Goal: Task Accomplishment & Management: Manage account settings

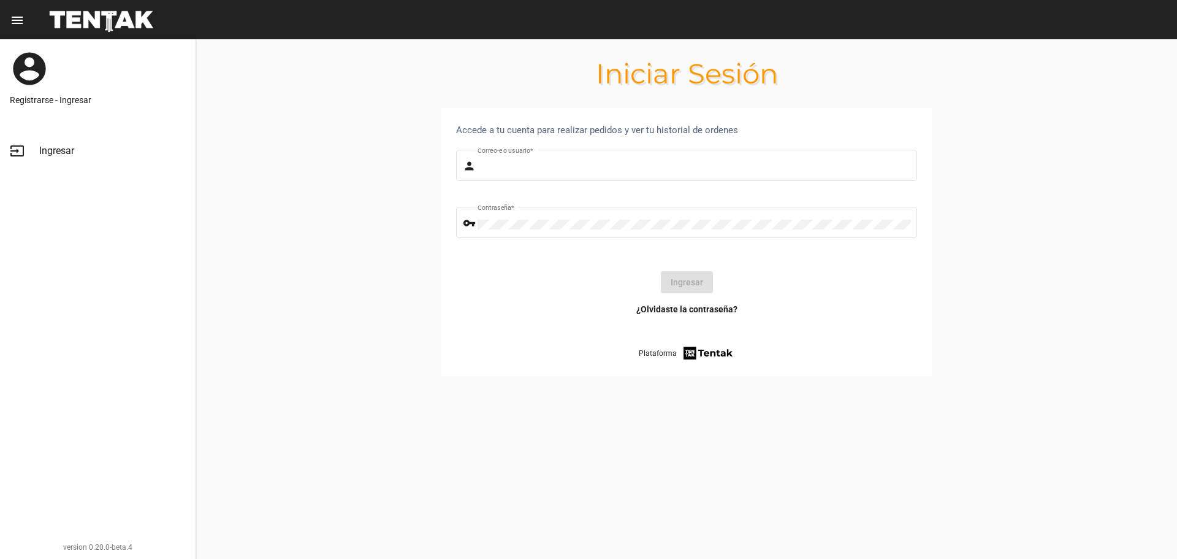
type input "Sebafurnari"
click at [679, 278] on button "Ingresar" at bounding box center [687, 282] width 52 height 22
click at [679, 278] on circle at bounding box center [686, 281] width 23 height 23
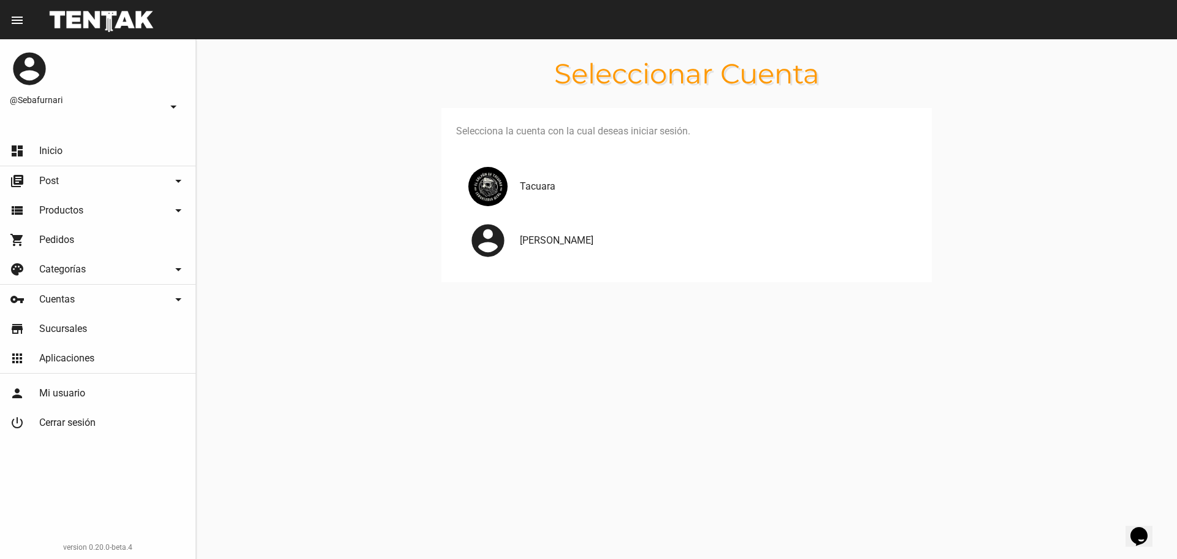
click at [539, 203] on div "Tacuara" at bounding box center [686, 186] width 461 height 54
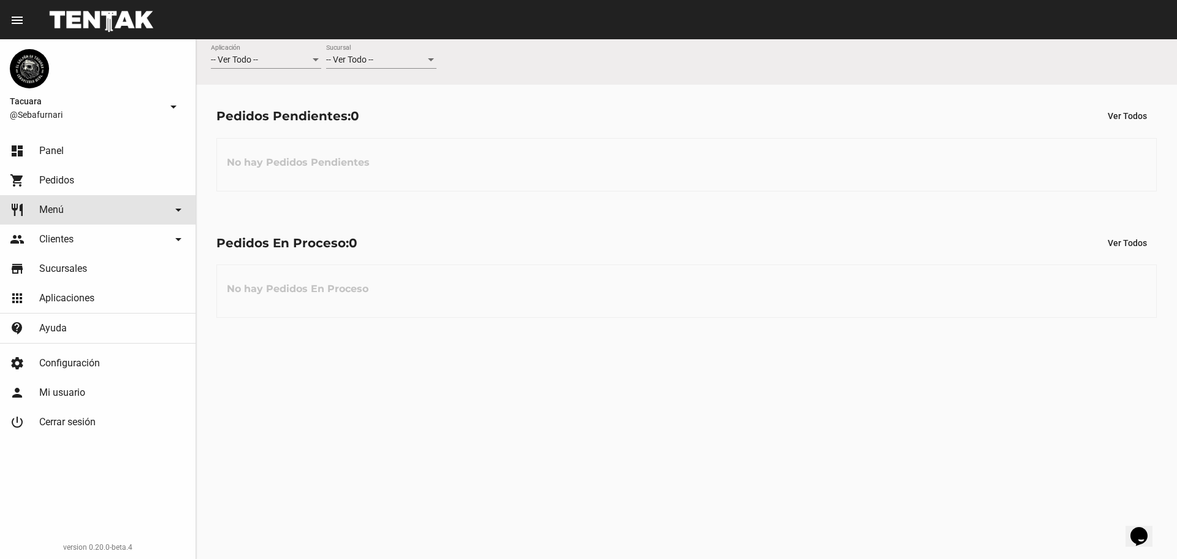
click at [93, 206] on link "restaurant Menú arrow_drop_down" at bounding box center [98, 209] width 196 height 29
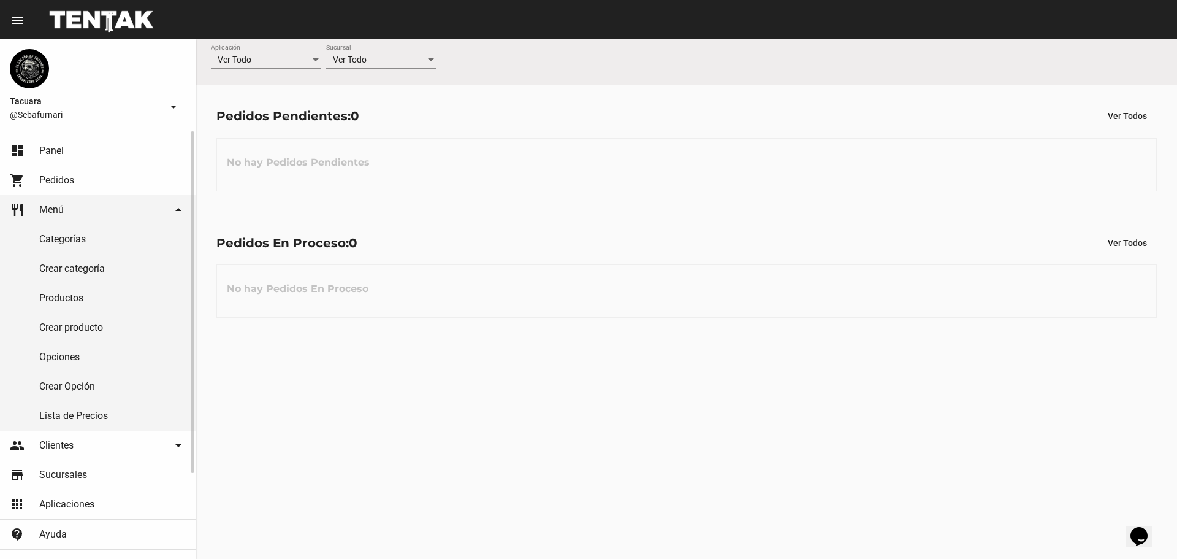
click at [74, 422] on link "Lista de Precios" at bounding box center [98, 415] width 196 height 29
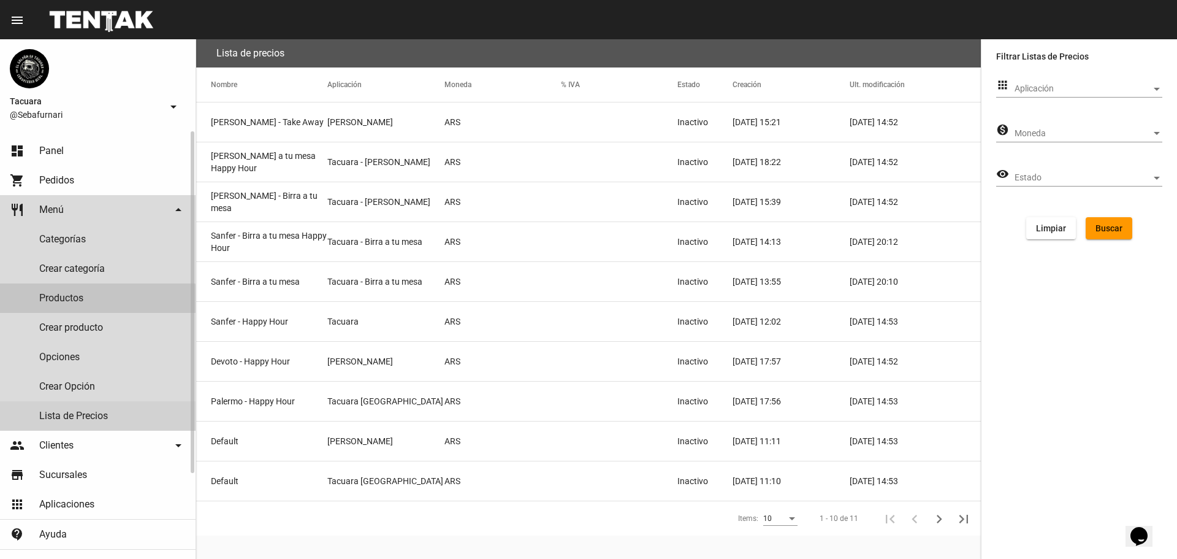
click at [92, 307] on link "Productos" at bounding box center [98, 297] width 196 height 29
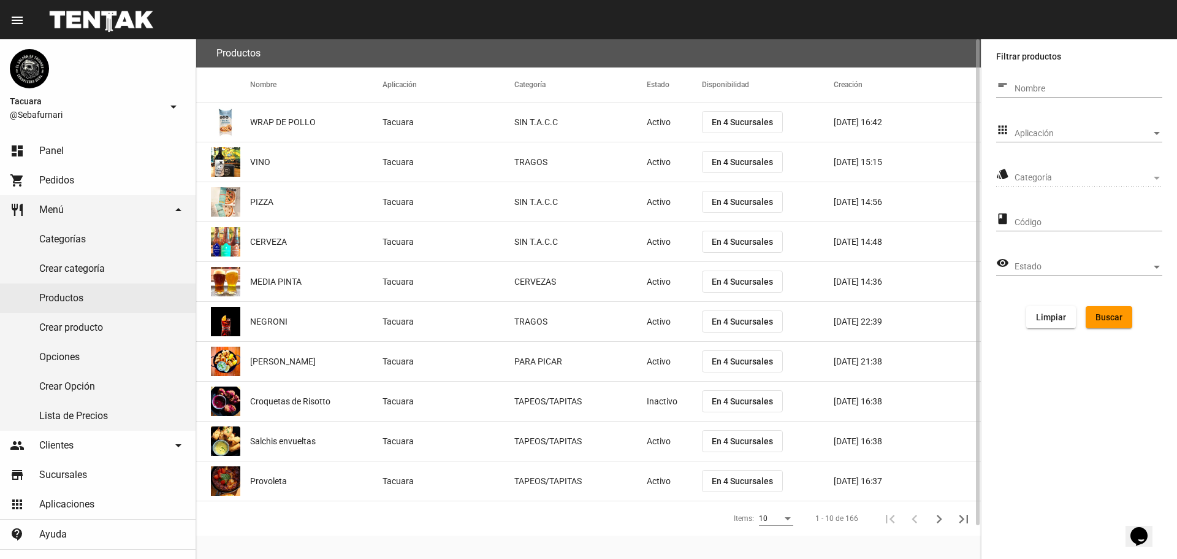
click at [409, 361] on mat-cell "Tacuara" at bounding box center [449, 361] width 132 height 39
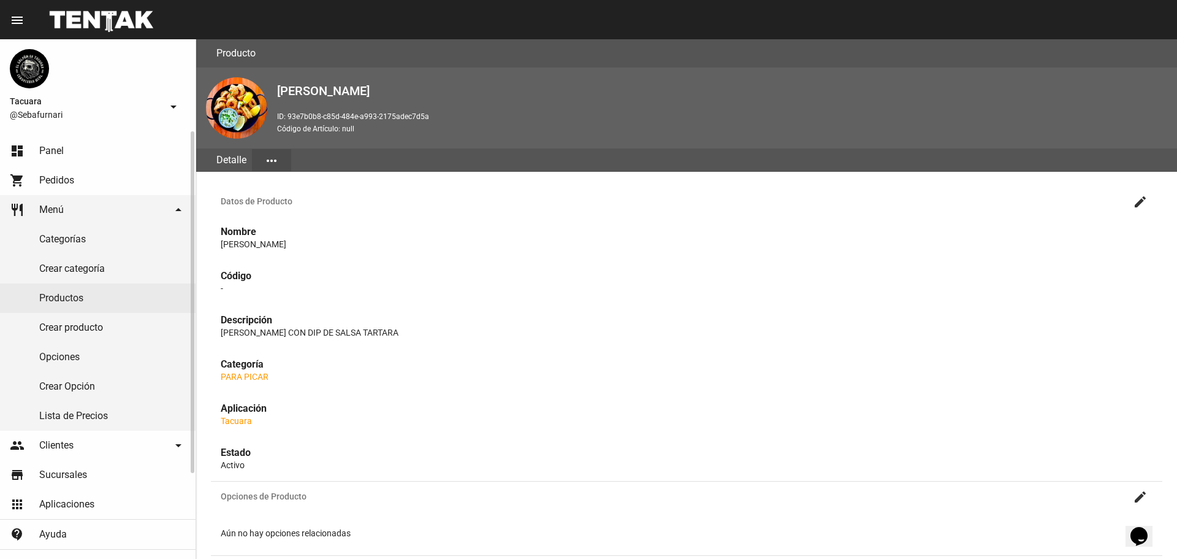
click at [51, 147] on span "Panel" at bounding box center [51, 151] width 25 height 12
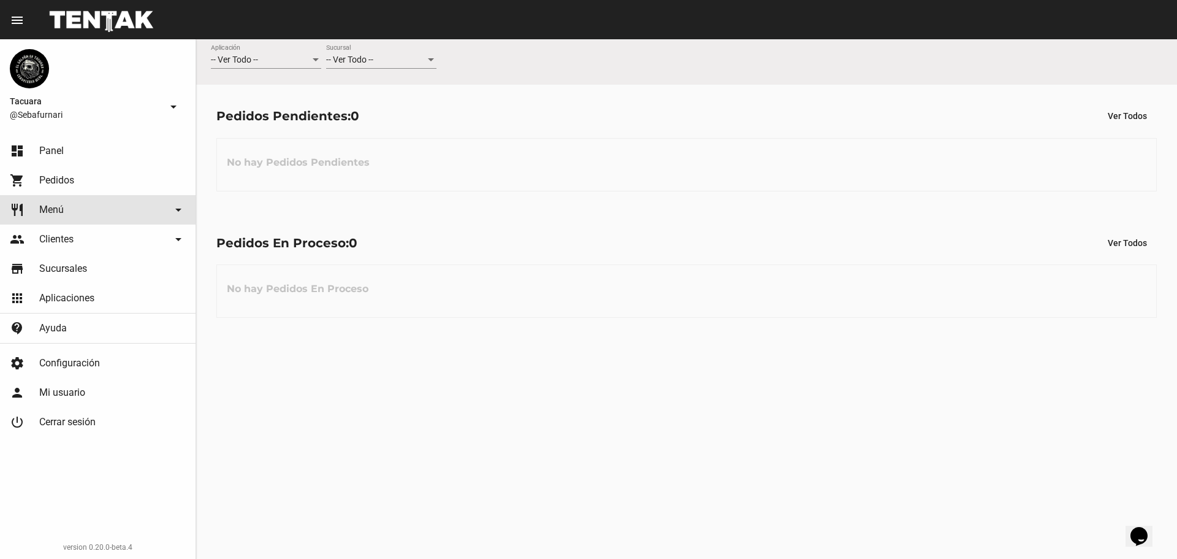
click at [87, 215] on link "restaurant Menú arrow_drop_down" at bounding box center [98, 209] width 196 height 29
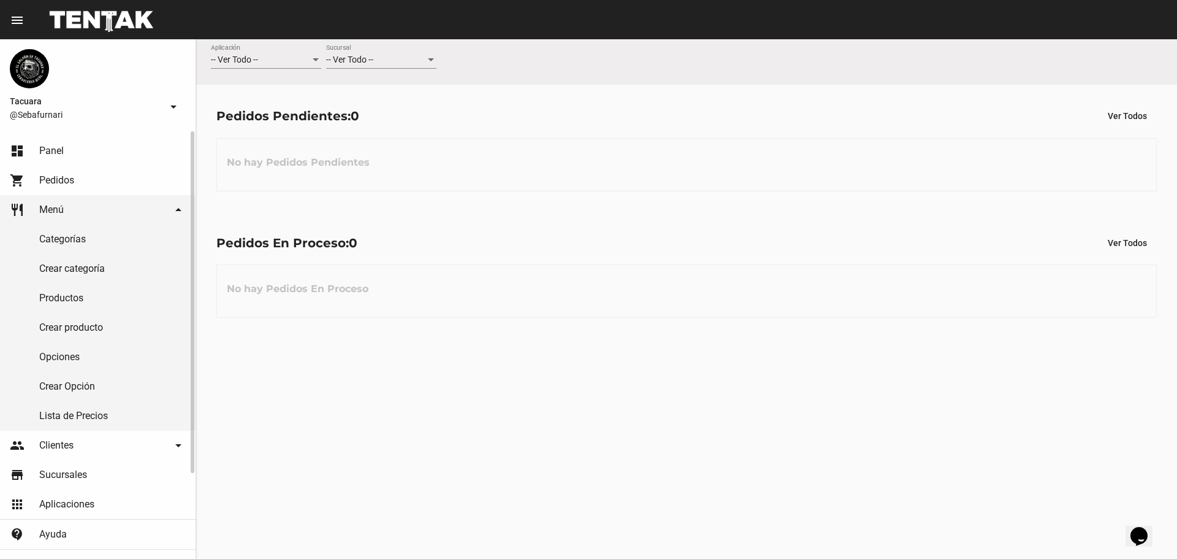
click at [80, 232] on link "Categorías" at bounding box center [98, 238] width 196 height 29
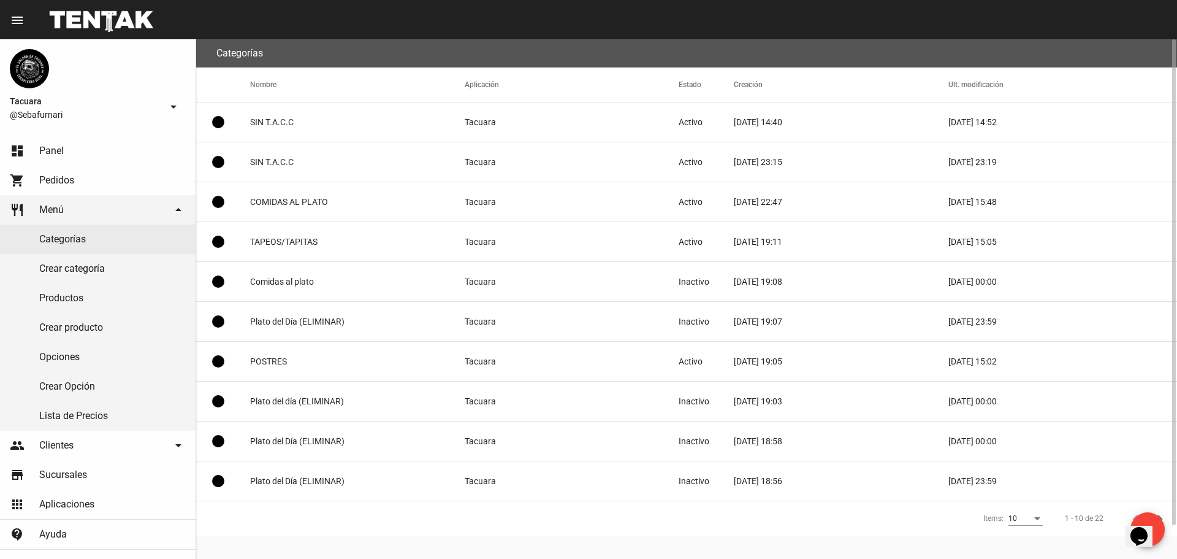
click at [307, 201] on mat-cell "COMIDAS AL PLATO" at bounding box center [357, 201] width 215 height 39
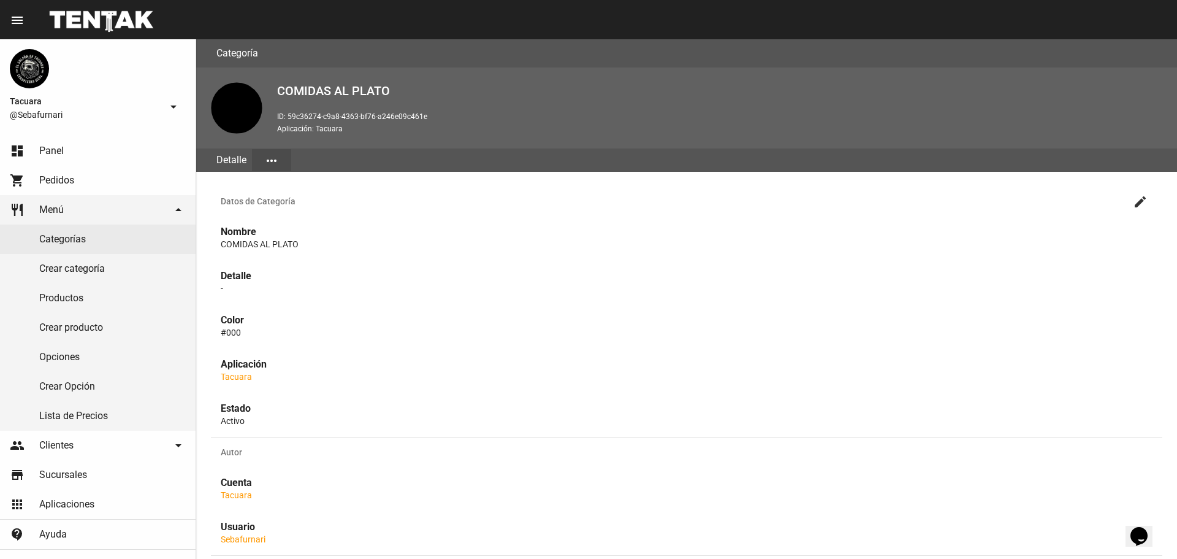
click at [133, 104] on span "Tacuara" at bounding box center [85, 101] width 151 height 15
click at [175, 114] on button "arrow_drop_down" at bounding box center [173, 106] width 25 height 25
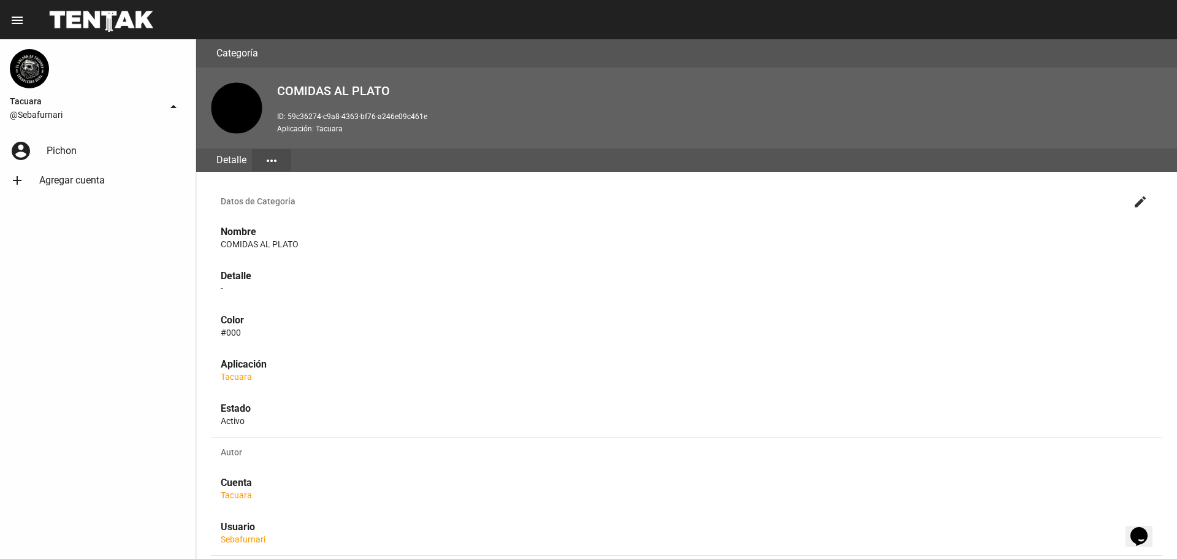
click at [56, 151] on span "[PERSON_NAME]" at bounding box center [62, 151] width 30 height 12
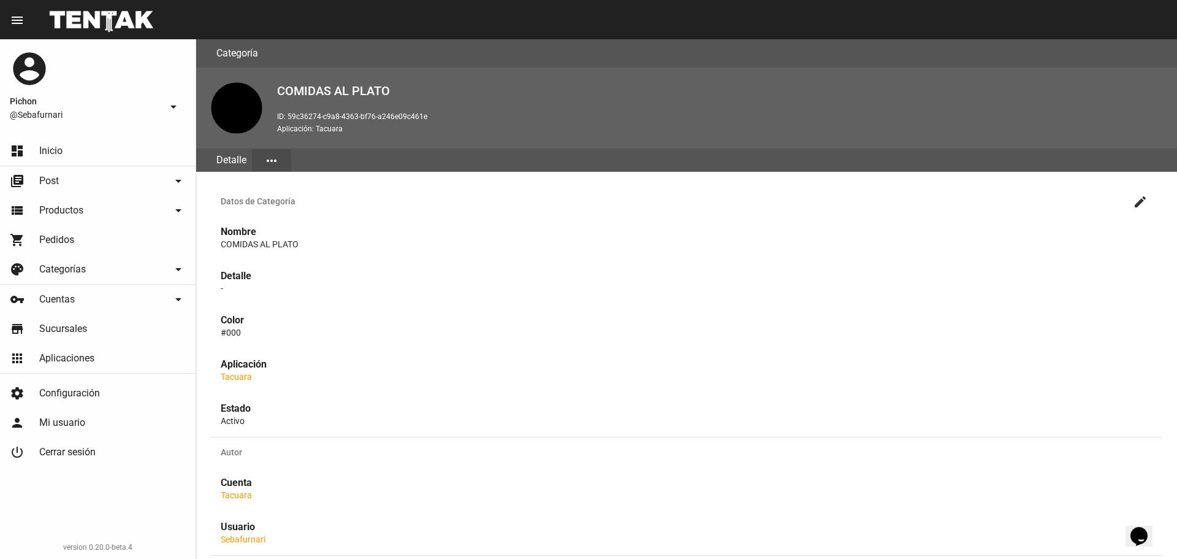
click at [63, 148] on link "dashboard Inicio" at bounding box center [98, 150] width 196 height 29
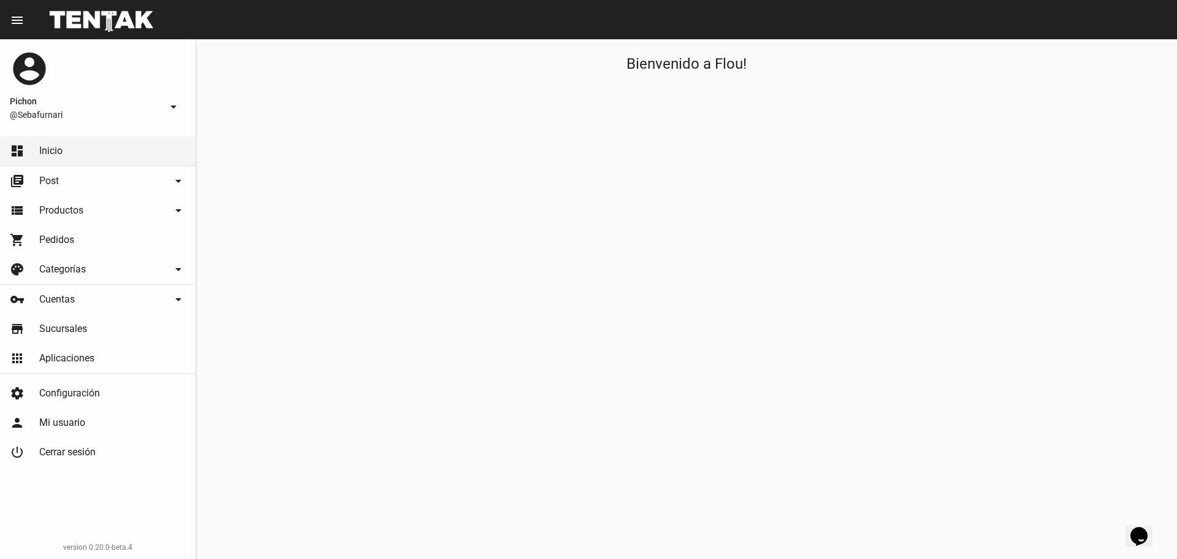
click at [105, 185] on link "library_books Post arrow_drop_down" at bounding box center [98, 180] width 196 height 29
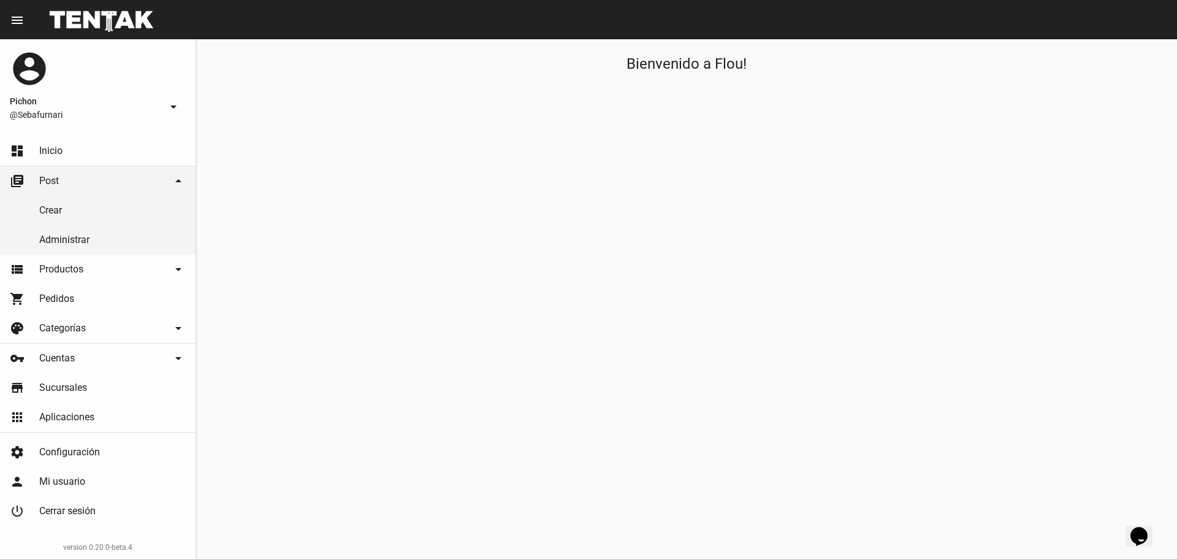
click at [94, 262] on link "view_list Productos arrow_drop_down" at bounding box center [98, 268] width 196 height 29
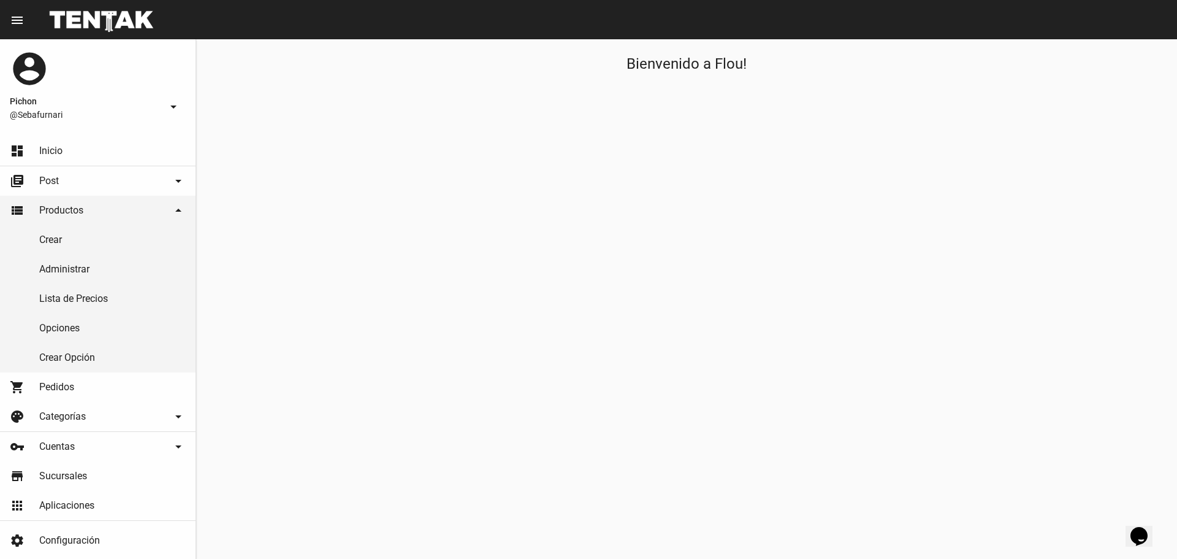
click at [169, 104] on mat-icon "arrow_drop_down" at bounding box center [173, 106] width 15 height 15
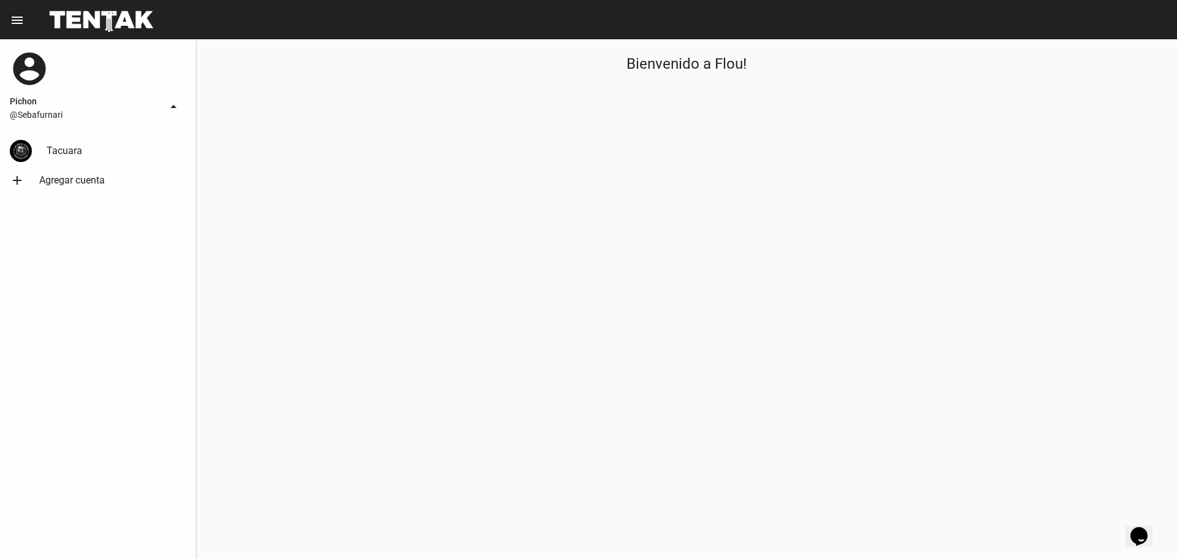
click at [69, 156] on span "Tacuara" at bounding box center [65, 151] width 36 height 12
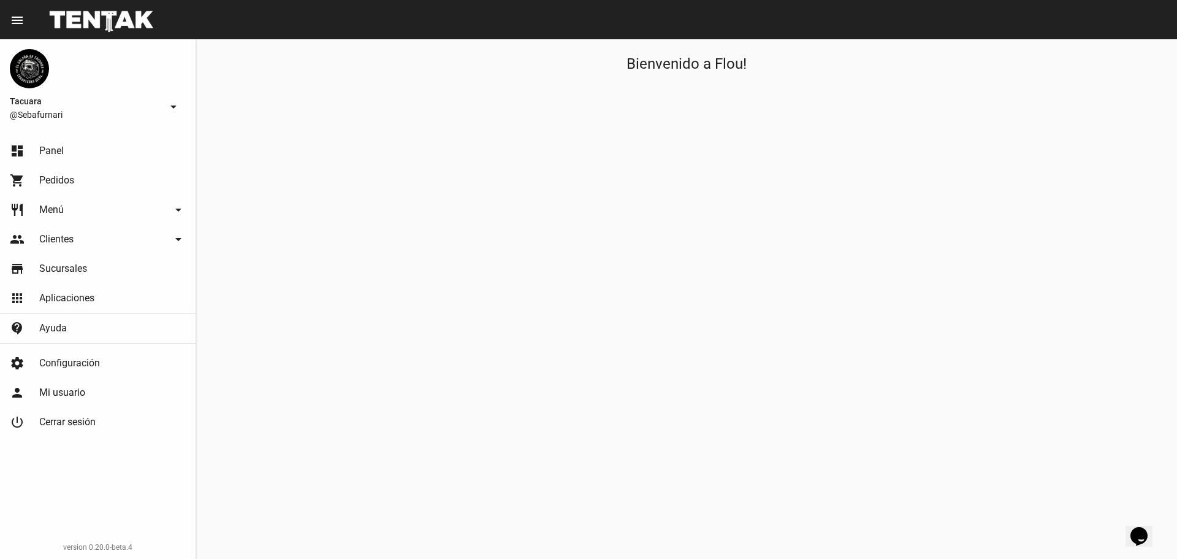
click at [80, 365] on span "Configuración" at bounding box center [69, 363] width 61 height 12
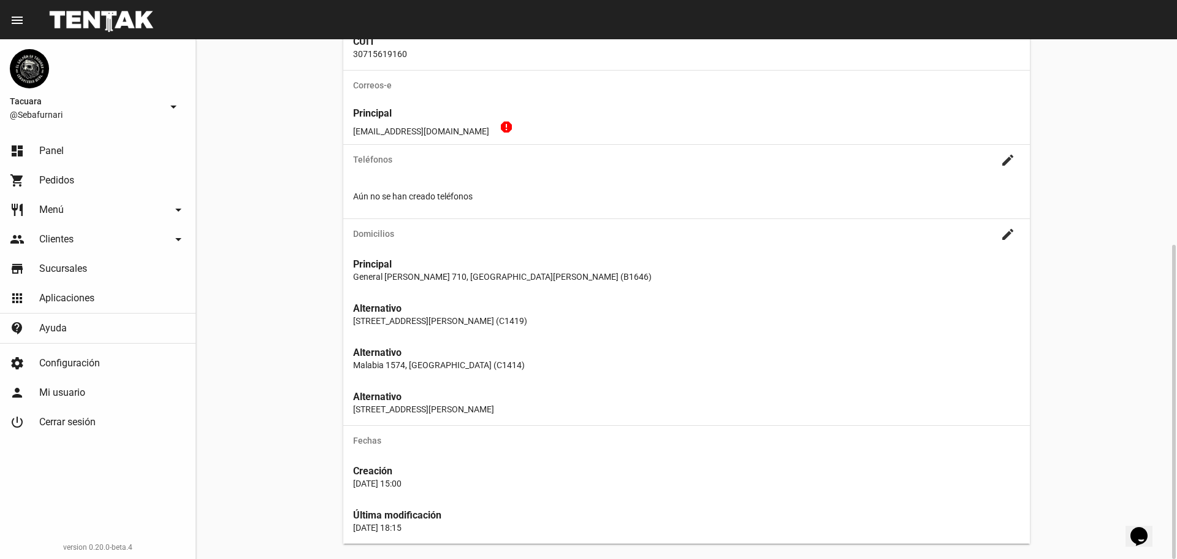
scroll to position [216, 0]
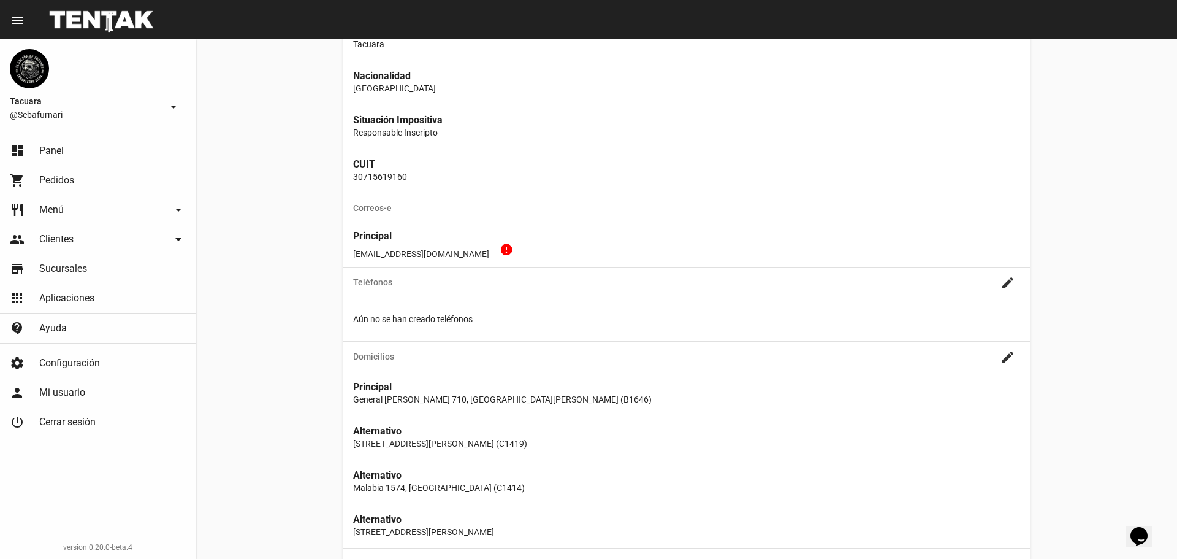
click at [106, 256] on link "store Sucursales" at bounding box center [98, 268] width 196 height 29
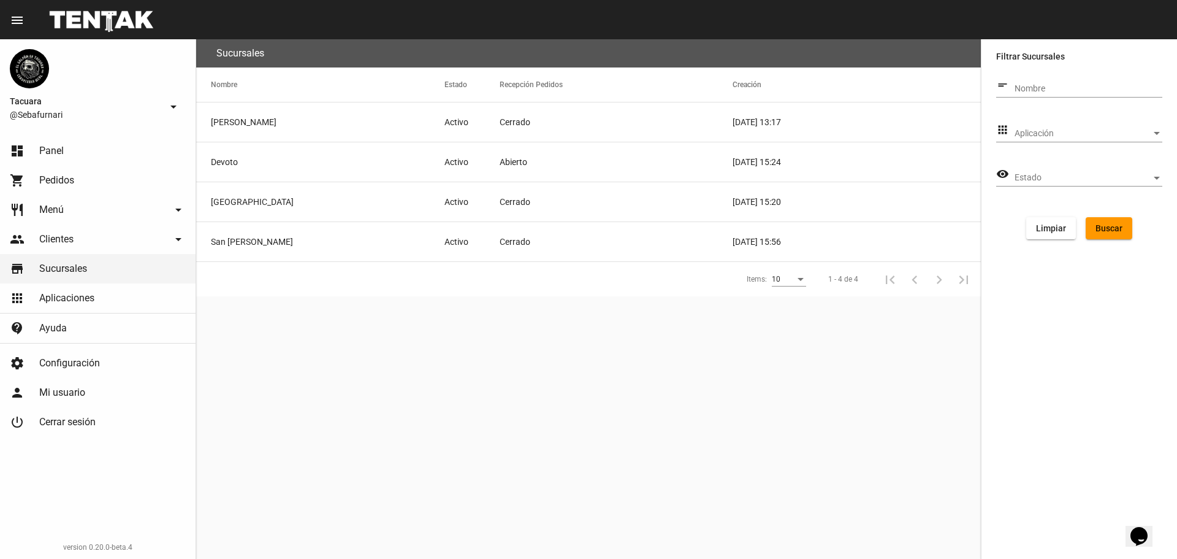
click at [29, 178] on link "shopping_cart Pedidos" at bounding box center [98, 180] width 196 height 29
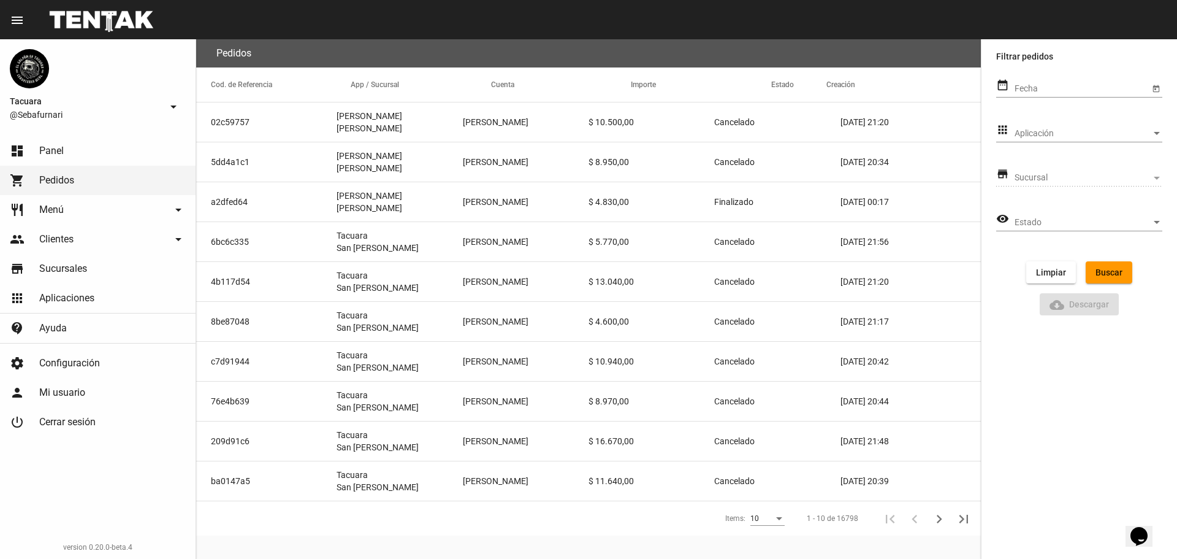
click at [81, 204] on link "restaurant Menú arrow_drop_down" at bounding box center [98, 209] width 196 height 29
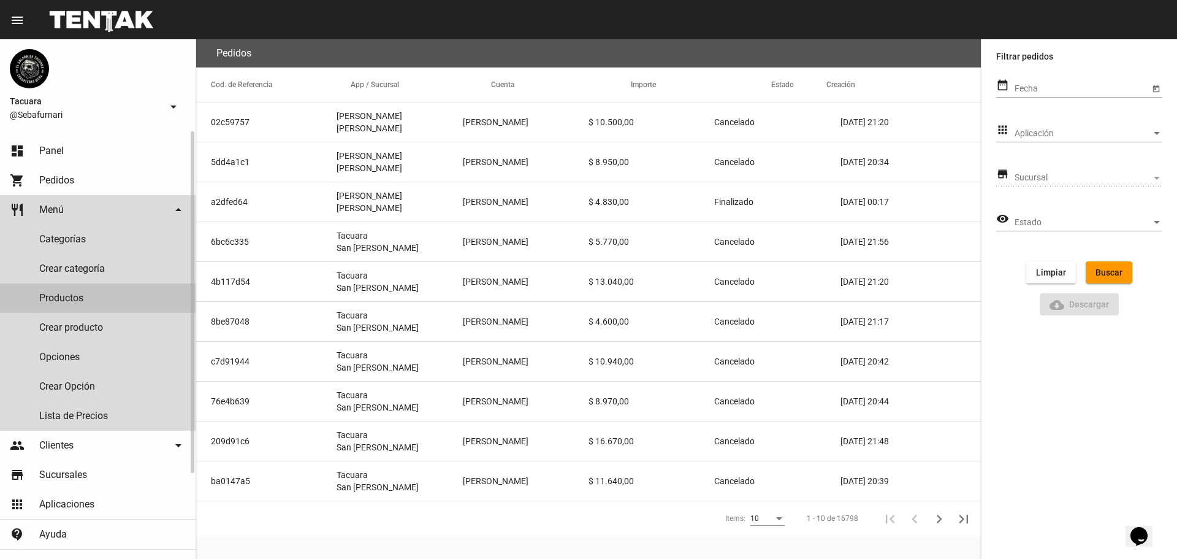
click at [82, 302] on link "Productos" at bounding box center [98, 297] width 196 height 29
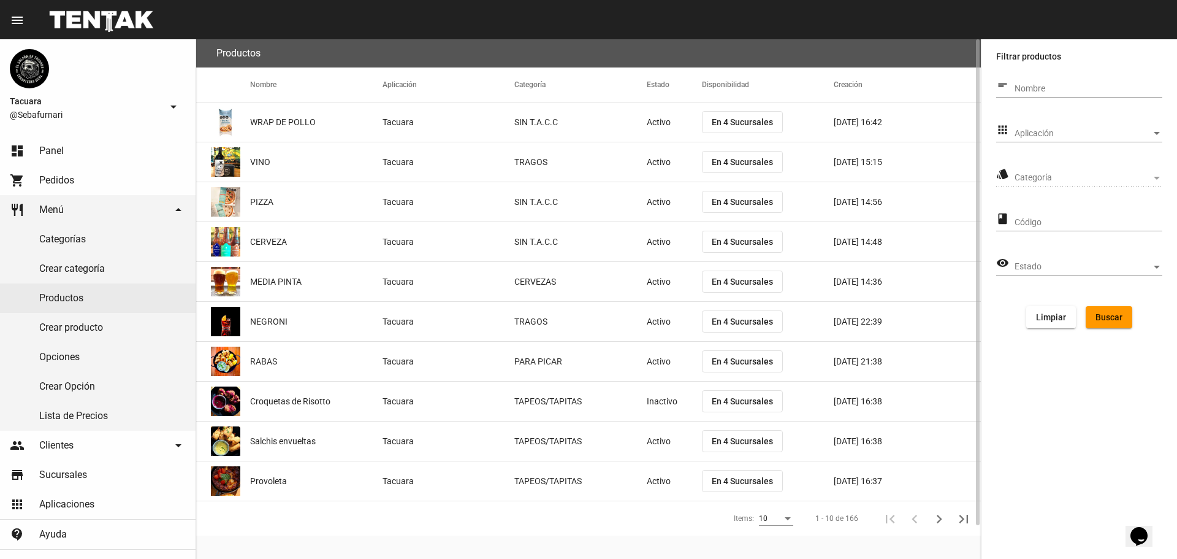
click at [465, 170] on mat-cell "Tacuara" at bounding box center [449, 161] width 132 height 39
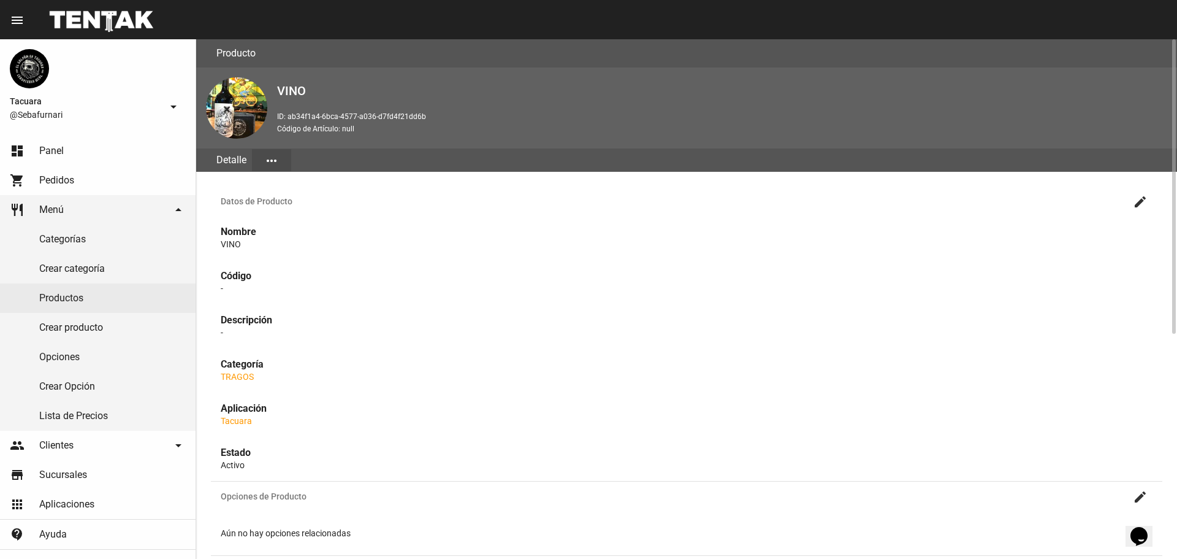
click at [277, 164] on mat-icon "more_horiz" at bounding box center [271, 160] width 15 height 15
click at [305, 216] on button "Editar" at bounding box center [288, 219] width 73 height 29
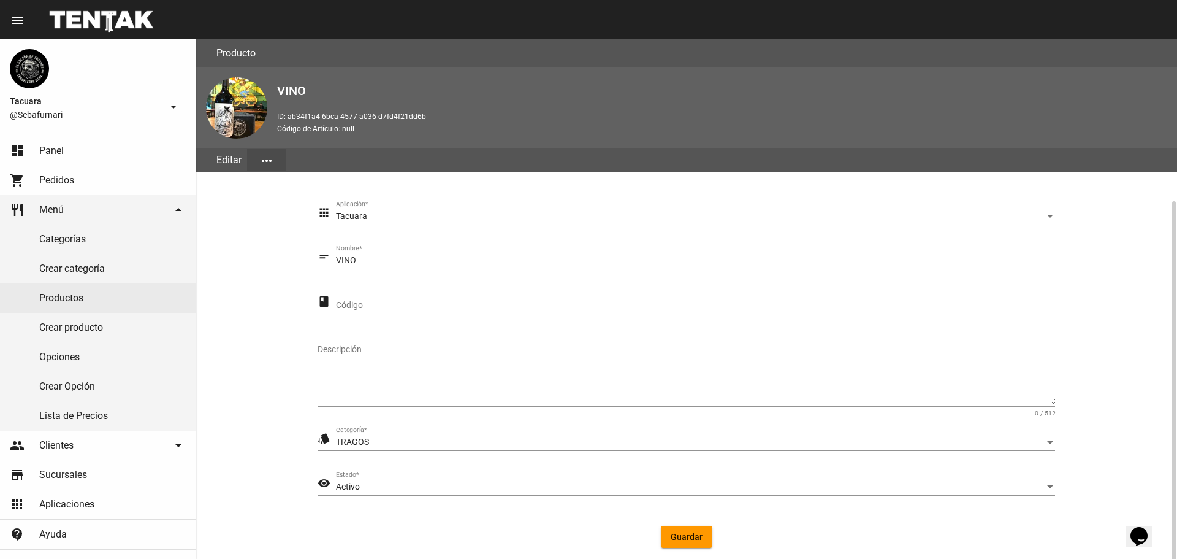
scroll to position [87, 0]
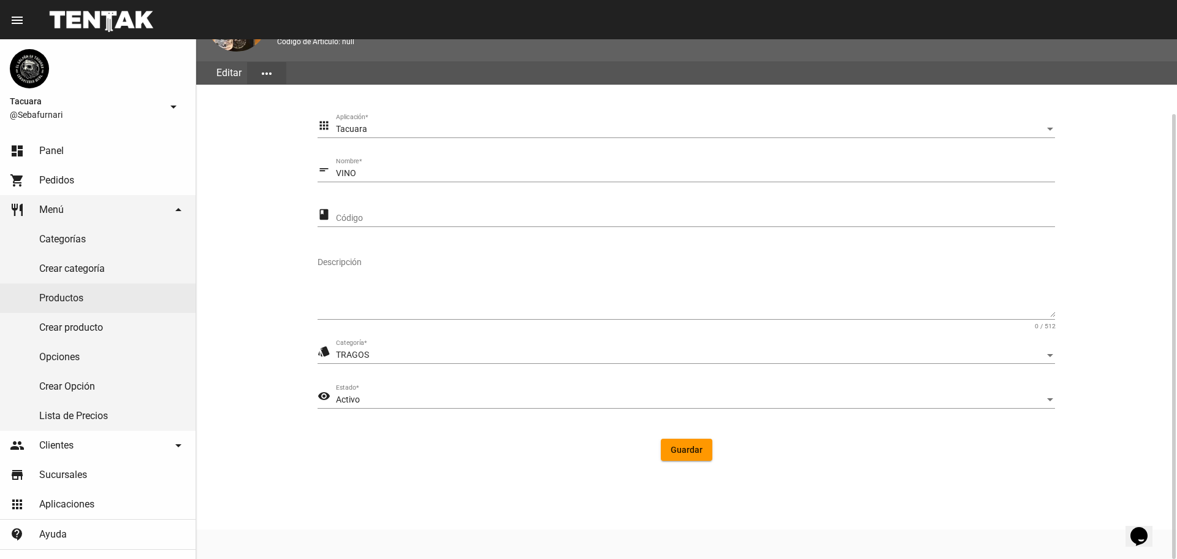
click at [682, 449] on span "Guardar" at bounding box center [687, 450] width 32 height 10
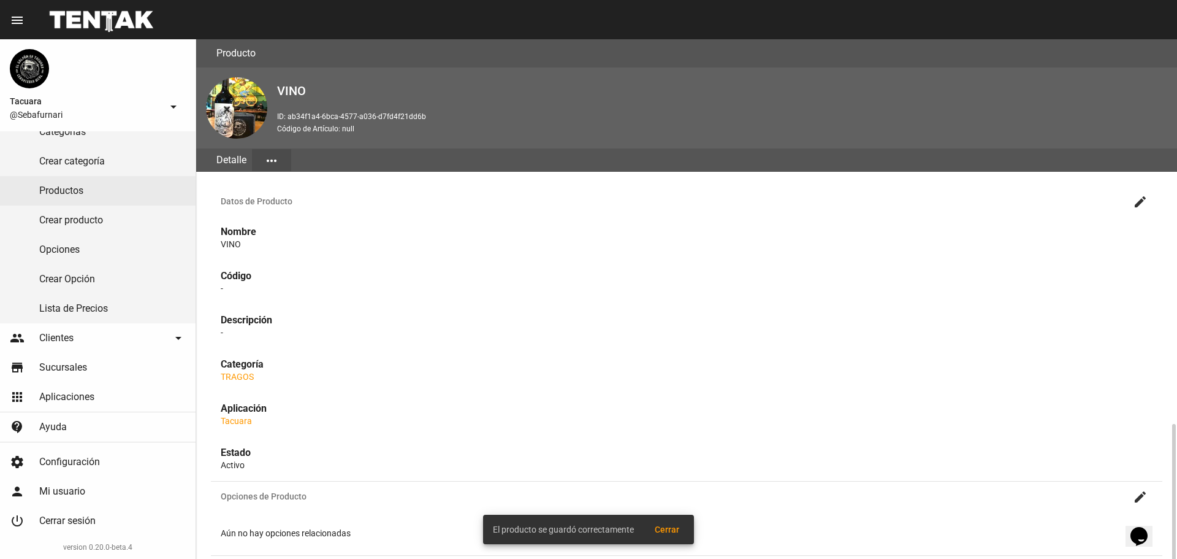
scroll to position [245, 0]
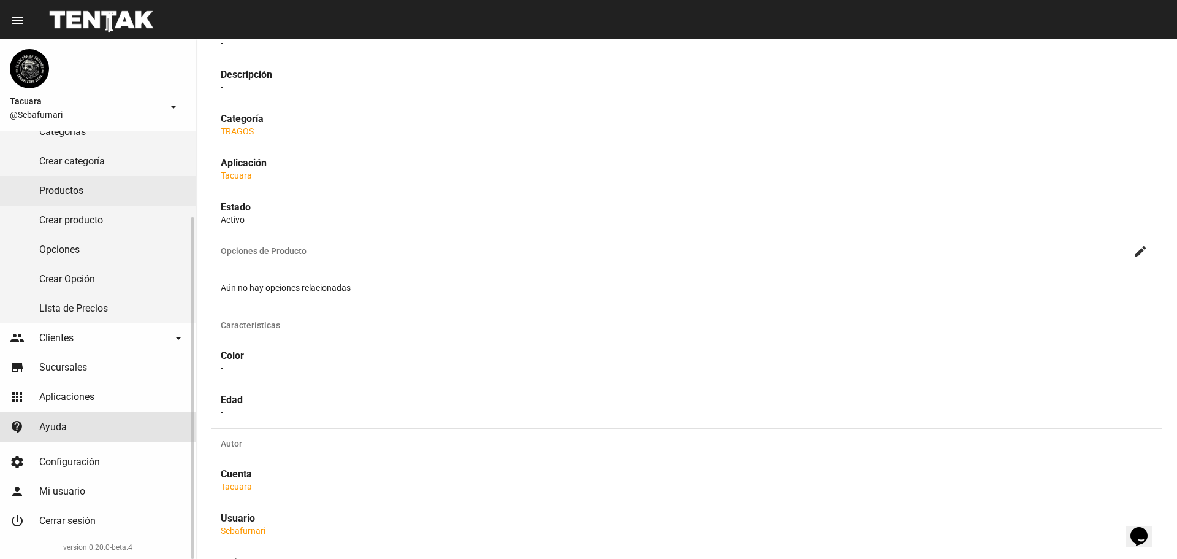
click at [67, 421] on link "contact_support Ayuda" at bounding box center [98, 426] width 196 height 29
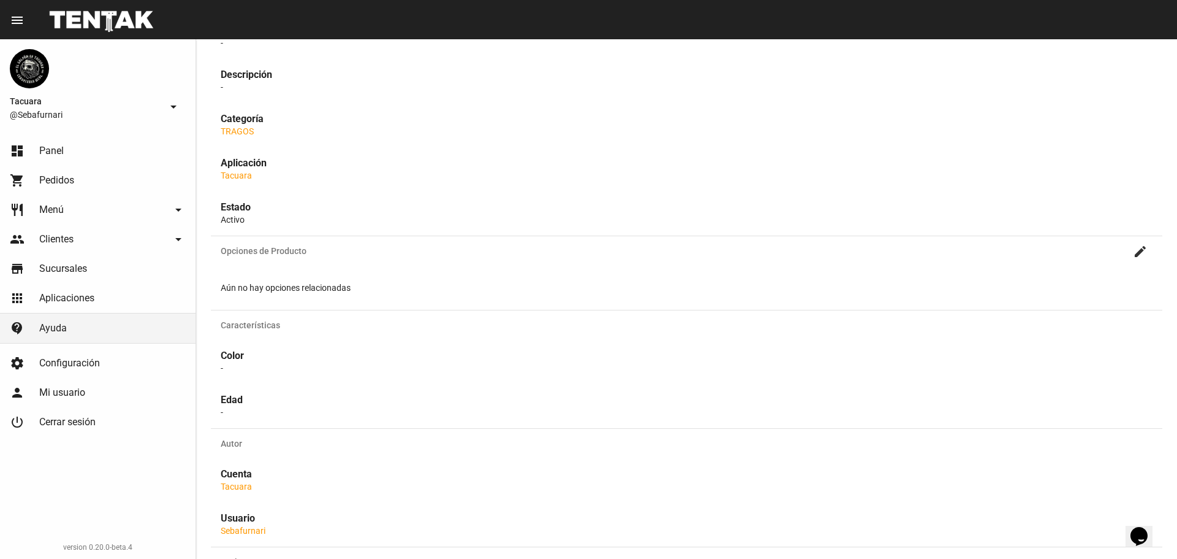
scroll to position [0, 0]
click at [88, 205] on link "restaurant Menú arrow_drop_down" at bounding box center [98, 209] width 196 height 29
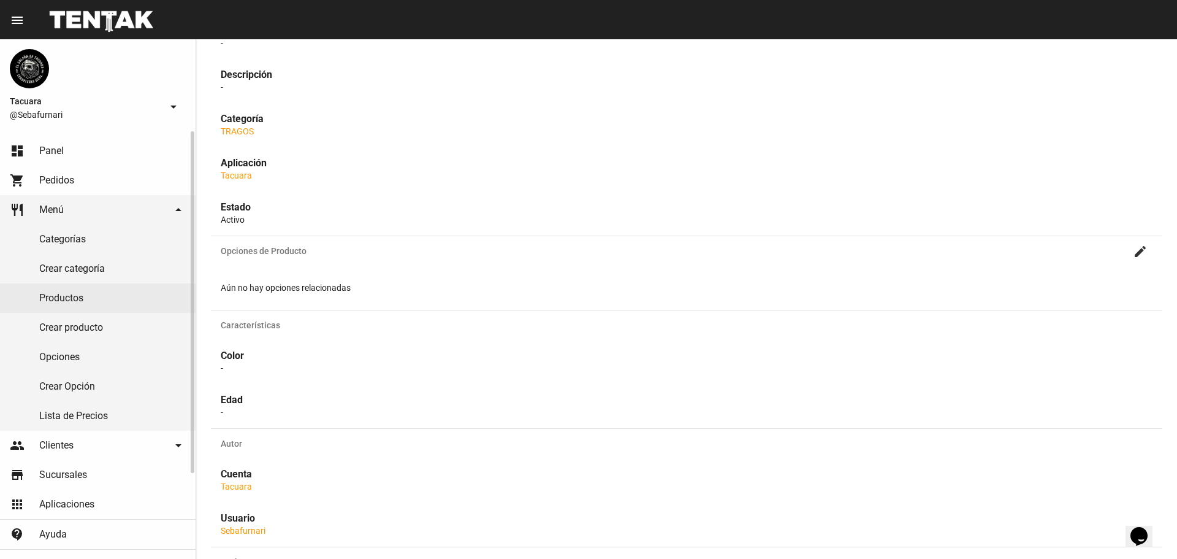
click at [115, 413] on link "Lista de Precios" at bounding box center [98, 415] width 196 height 29
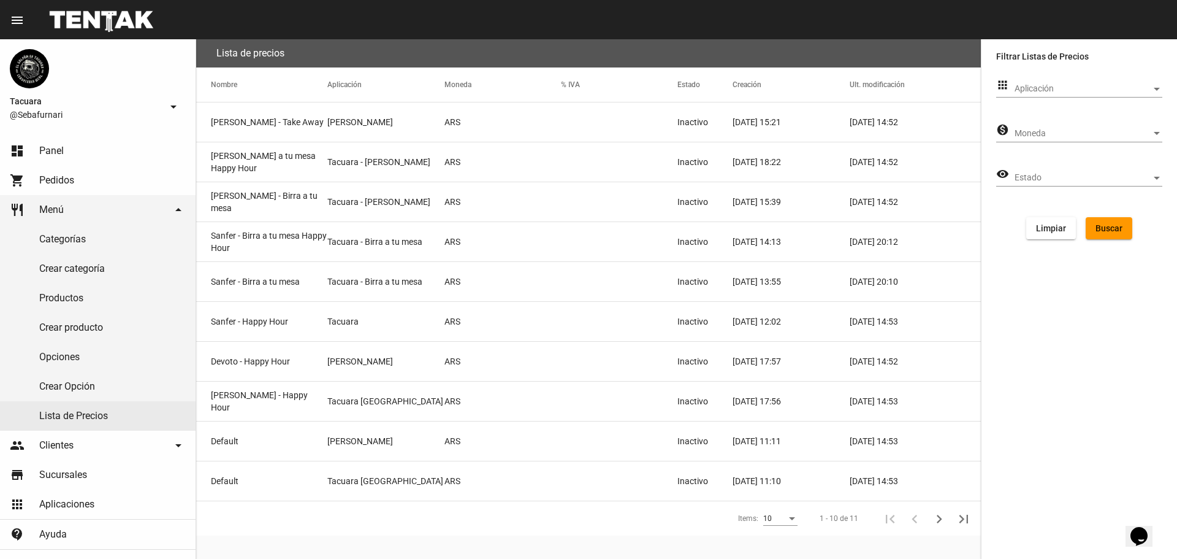
click at [1033, 97] on div "apps Aplicación Aplicación" at bounding box center [1079, 91] width 166 height 35
click at [1034, 94] on div "Aplicación Aplicación" at bounding box center [1089, 86] width 148 height 24
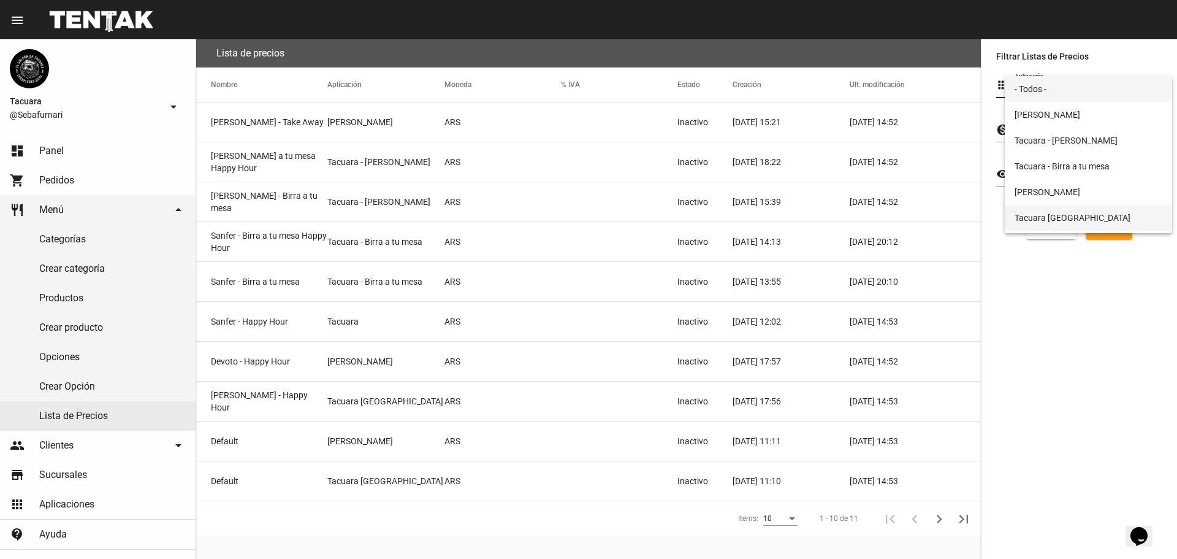
scroll to position [23, 0]
click at [1049, 221] on span "Tacuara" at bounding box center [1089, 220] width 148 height 26
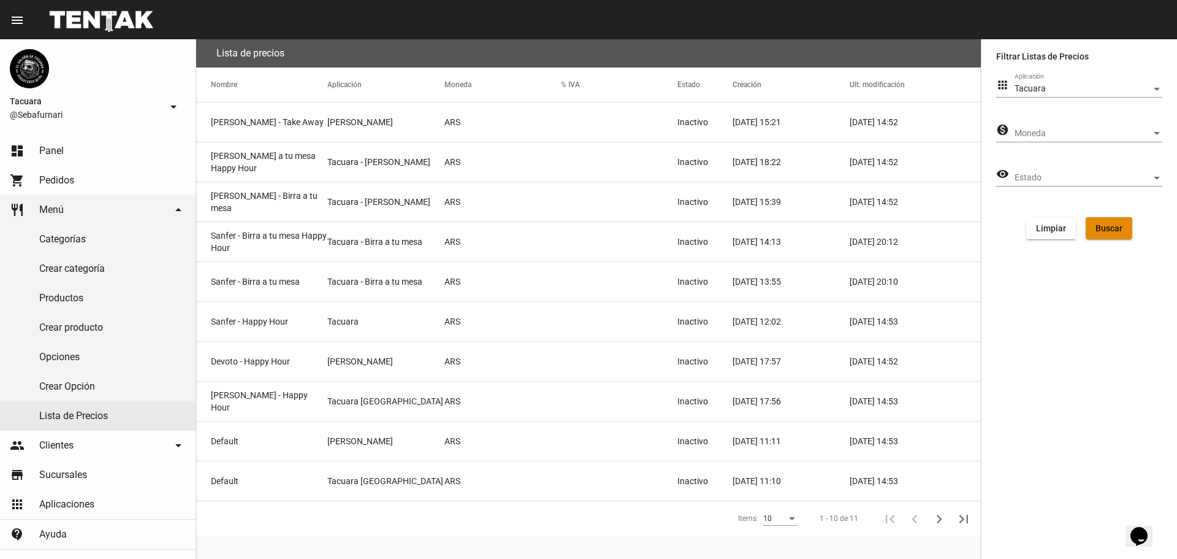
click at [1107, 228] on span "Buscar" at bounding box center [1109, 228] width 27 height 10
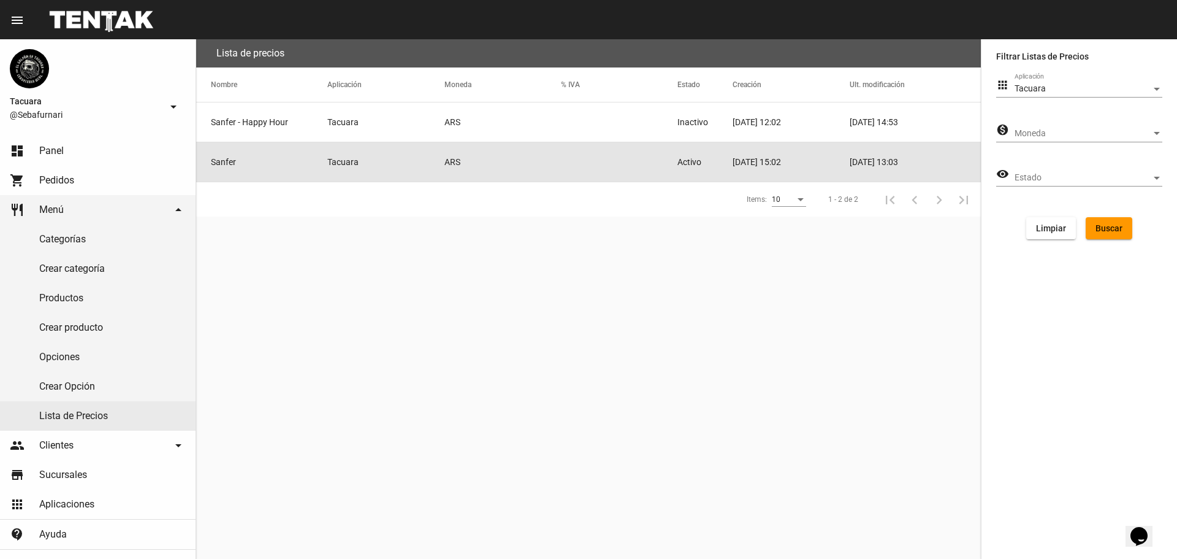
click at [345, 161] on mat-cell "Tacuara" at bounding box center [385, 161] width 117 height 39
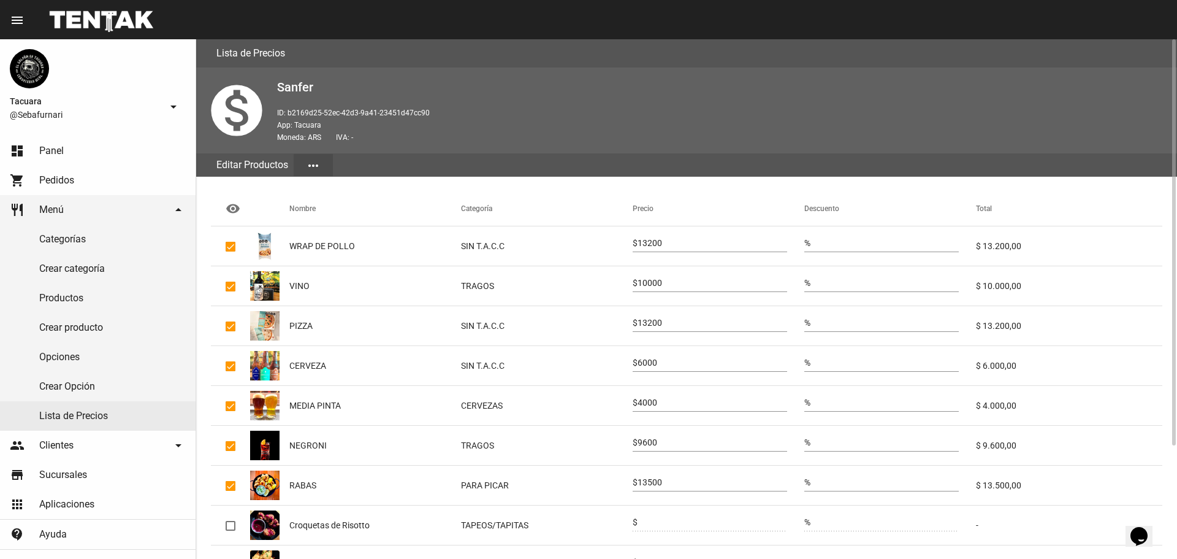
scroll to position [145, 0]
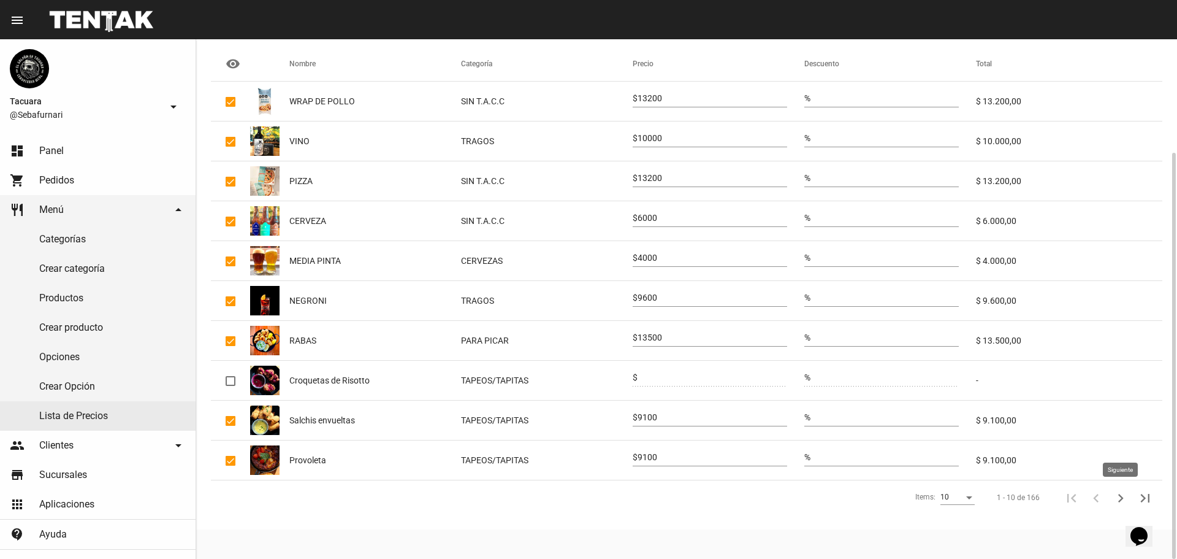
click at [1117, 495] on icon "Siguiente" at bounding box center [1120, 497] width 17 height 17
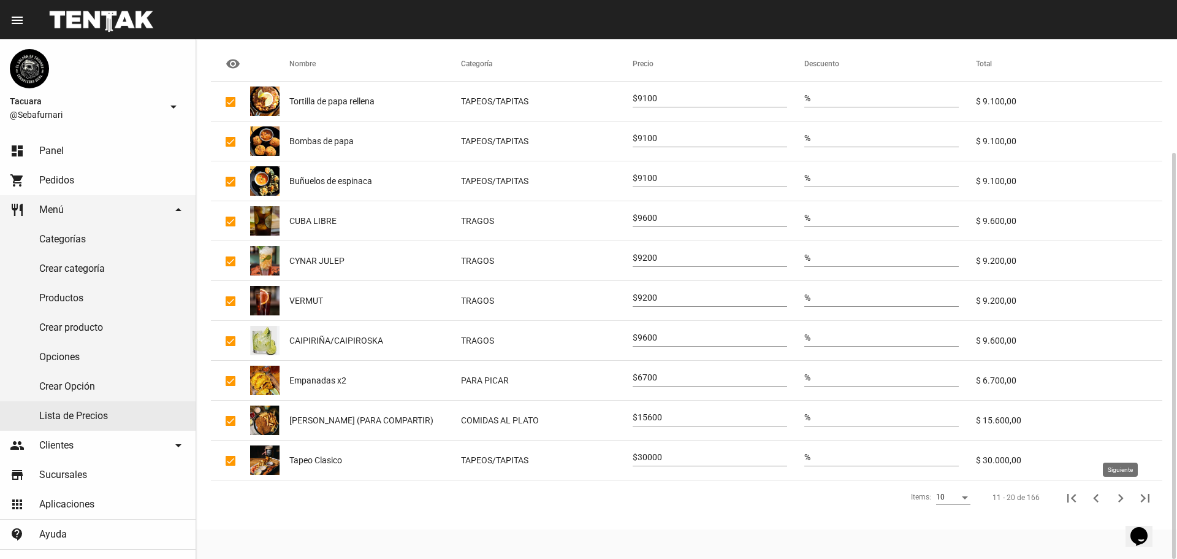
click at [1114, 499] on icon "Siguiente" at bounding box center [1120, 497] width 17 height 17
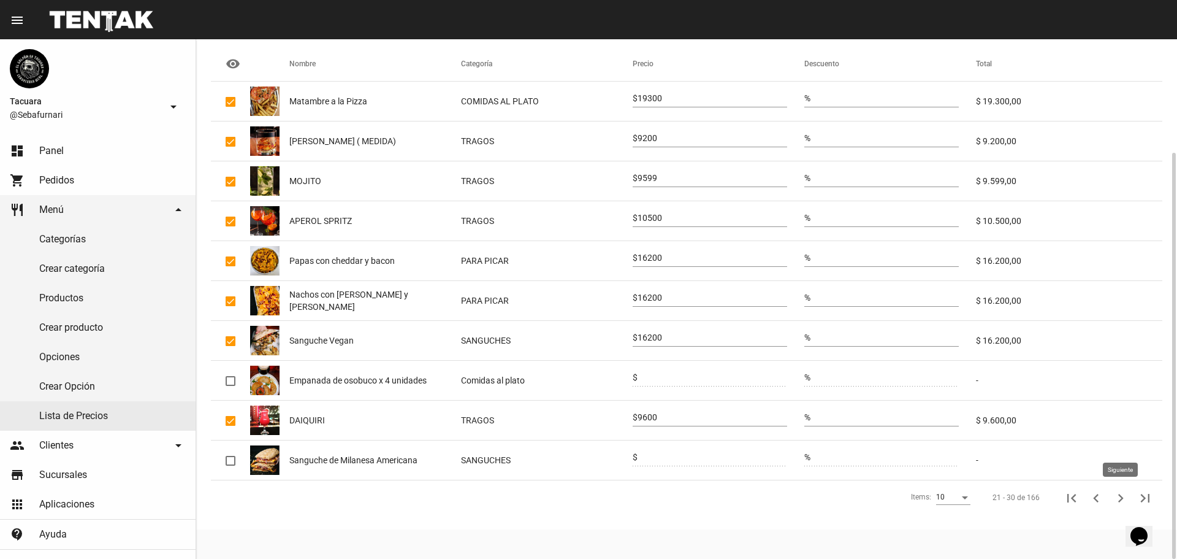
click at [1120, 499] on icon "Siguiente" at bounding box center [1121, 498] width 6 height 9
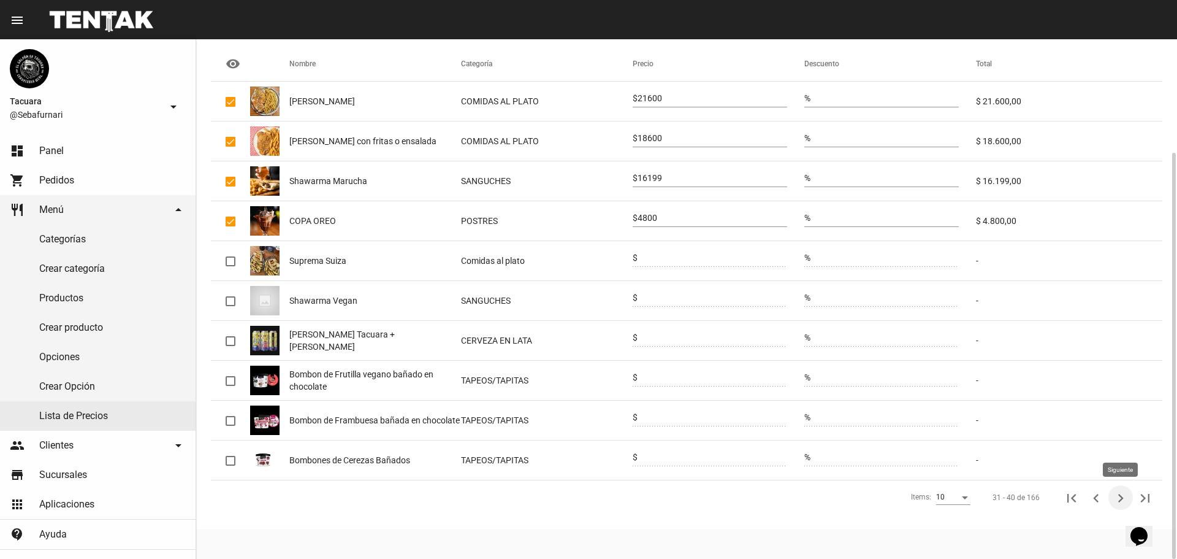
click at [1118, 487] on button "Siguiente" at bounding box center [1121, 497] width 25 height 25
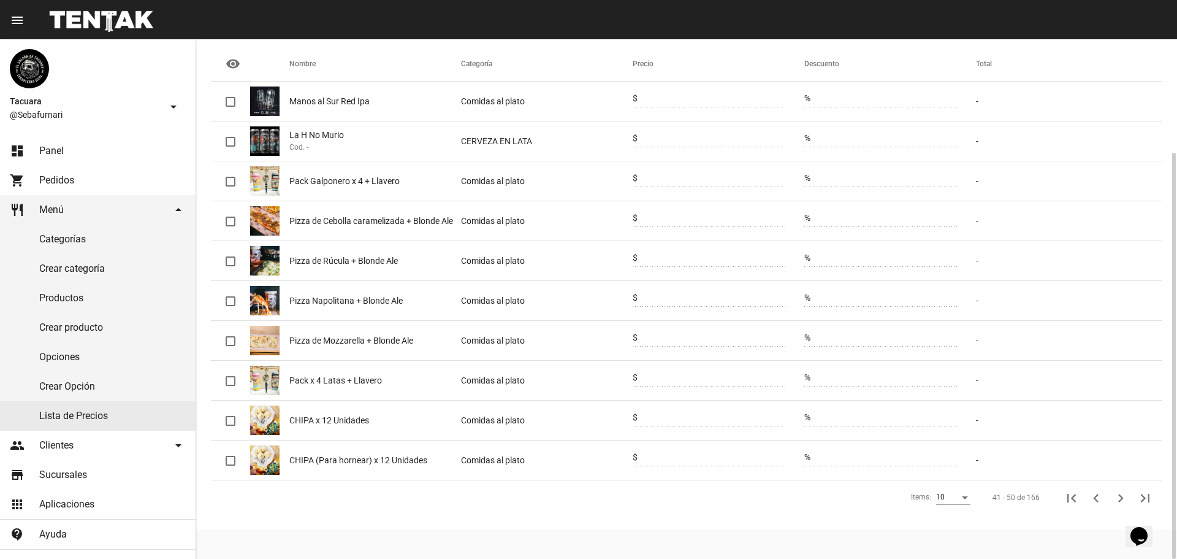
click at [1118, 487] on button "Siguiente" at bounding box center [1121, 497] width 25 height 25
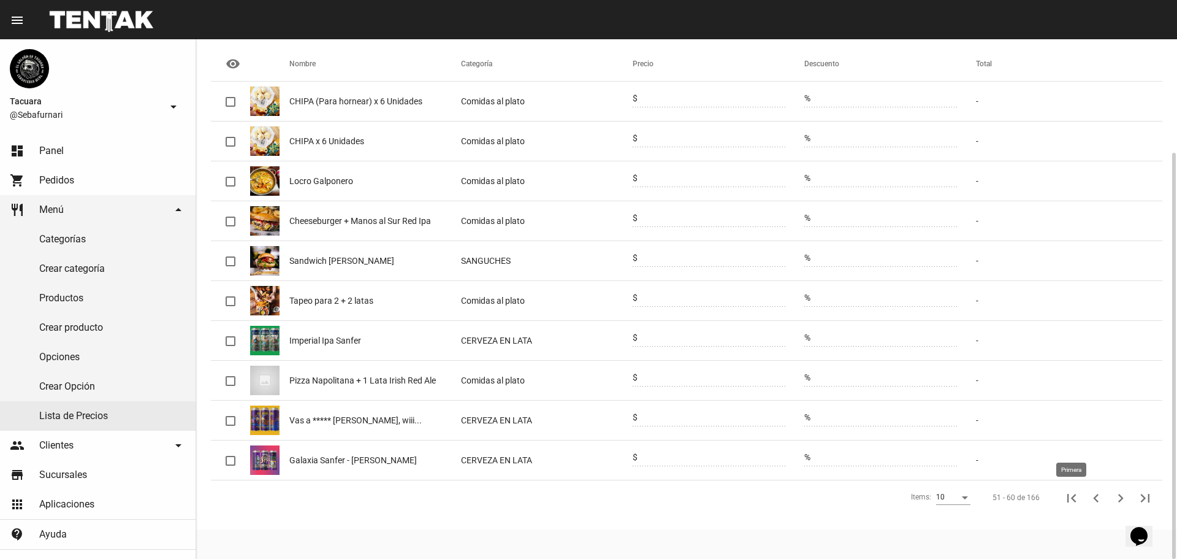
click at [1077, 495] on icon "Primera" at bounding box center [1071, 497] width 17 height 17
